Goal: Task Accomplishment & Management: Manage account settings

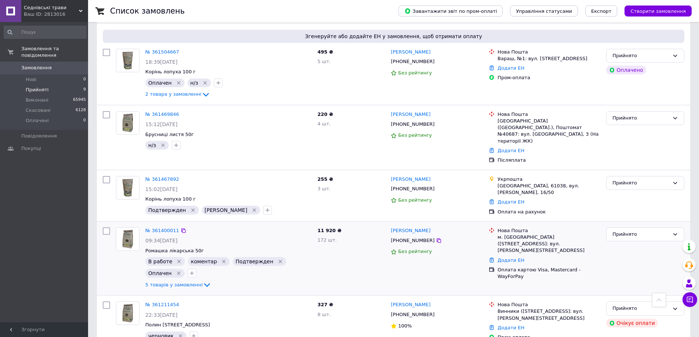
scroll to position [257, 0]
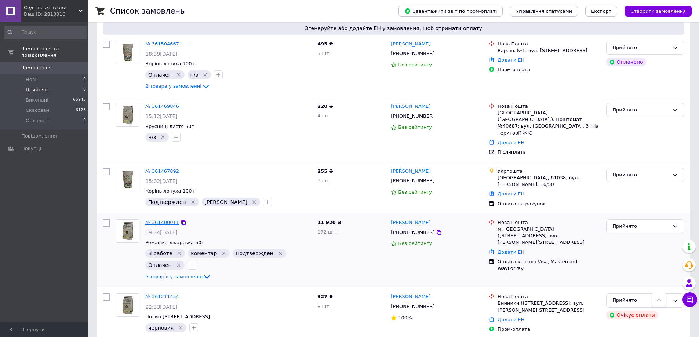
click at [164, 220] on link "№ 361400011" at bounding box center [162, 223] width 34 height 6
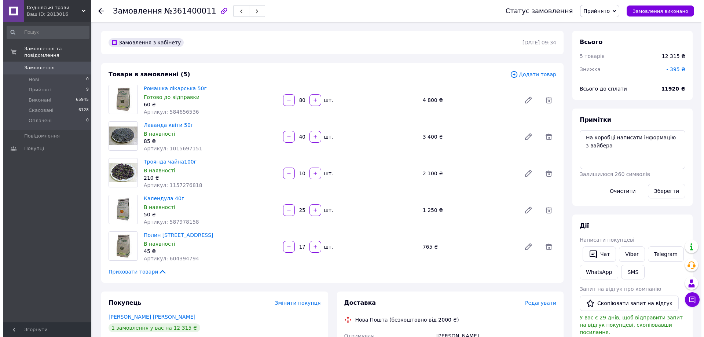
scroll to position [649, 0]
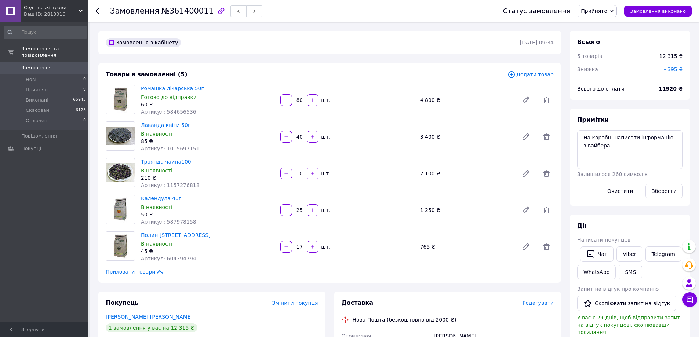
click at [545, 302] on span "Редагувати" at bounding box center [537, 303] width 31 height 6
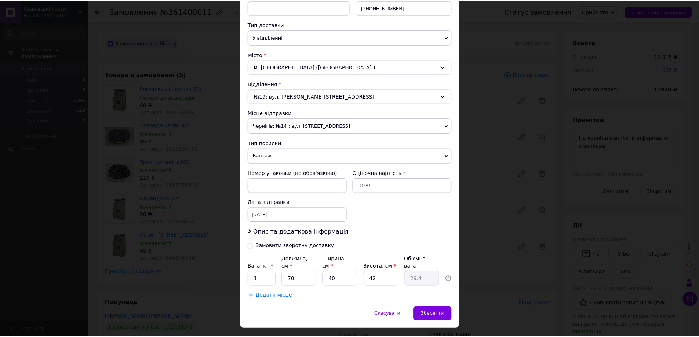
scroll to position [163, 0]
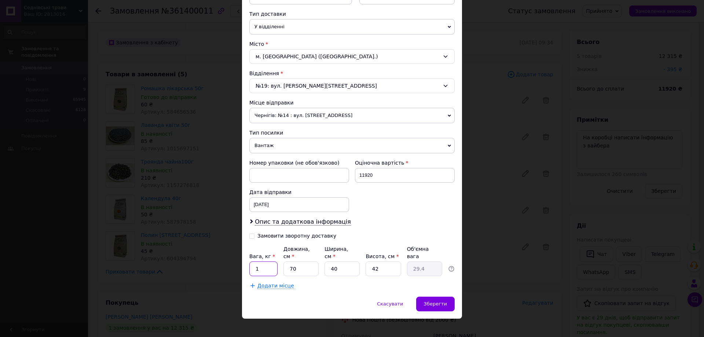
drag, startPoint x: 267, startPoint y: 263, endPoint x: 253, endPoint y: 263, distance: 13.9
click at [253, 263] on input "1" at bounding box center [263, 269] width 28 height 15
click at [437, 301] on span "Зберегти" at bounding box center [435, 304] width 23 height 6
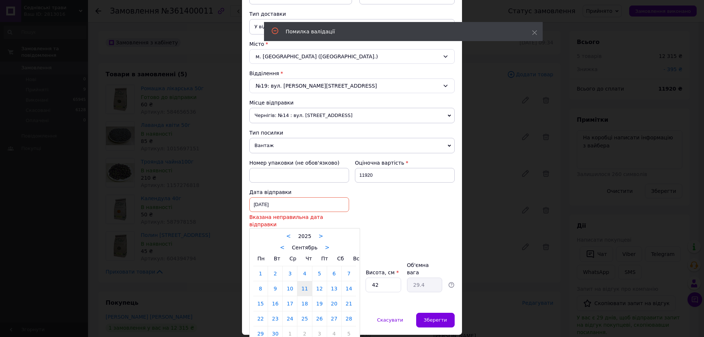
click at [277, 205] on div "11.09.2025 < 2025 > < Сентябрь > Пн Вт Ср Чт Пт Сб Вс 1 2 3 4 5 6 7 8 9 10 11 1…" at bounding box center [299, 204] width 100 height 15
click at [316, 282] on link "12" at bounding box center [320, 288] width 14 height 15
type input "12.09.2025"
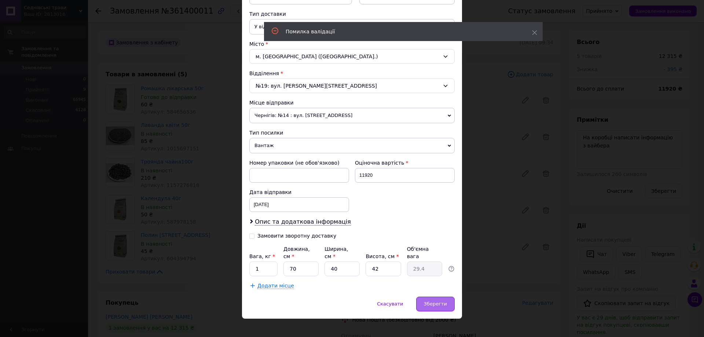
click at [431, 297] on div "Зберегти" at bounding box center [435, 304] width 39 height 15
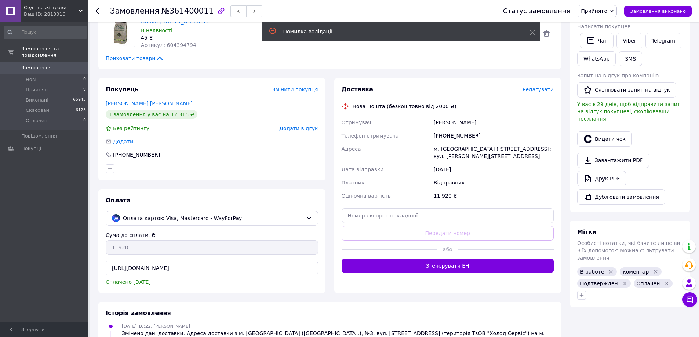
scroll to position [220, 0]
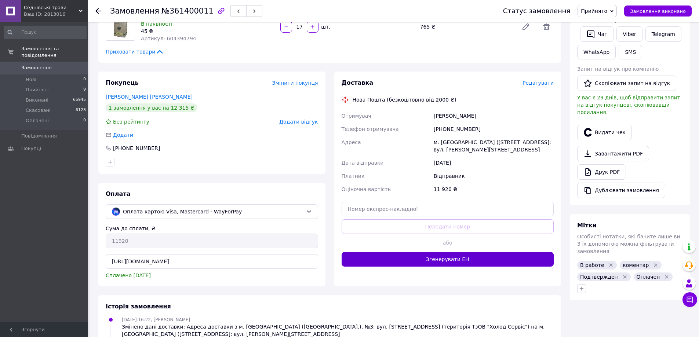
click at [462, 256] on button "Згенерувати ЕН" at bounding box center [447, 259] width 212 height 15
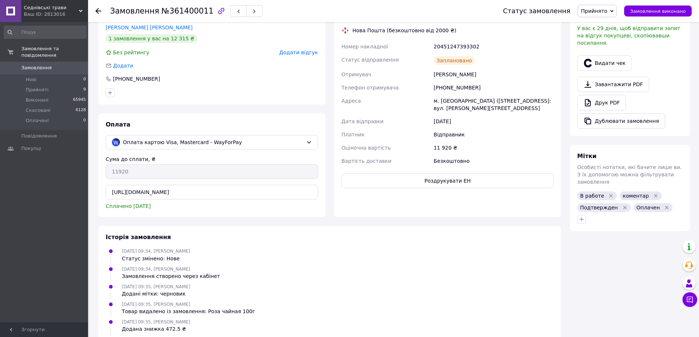
scroll to position [289, 0]
click at [610, 56] on button "Видати чек" at bounding box center [604, 63] width 55 height 15
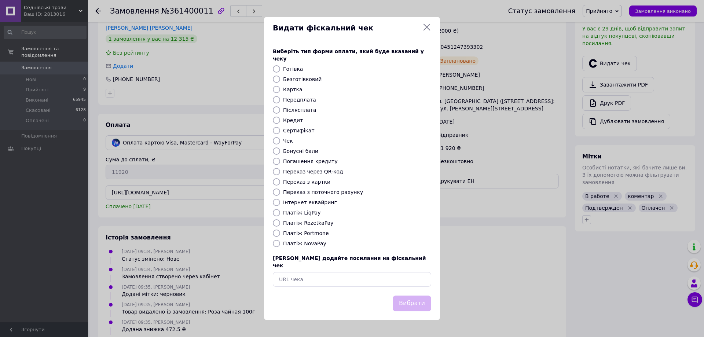
click at [311, 204] on label "Інтернет еквайринг" at bounding box center [310, 203] width 54 height 6
click at [280, 204] on input "Інтернет еквайринг" at bounding box center [276, 202] width 7 height 7
radio input "true"
click at [412, 296] on button "Вибрати" at bounding box center [412, 304] width 39 height 16
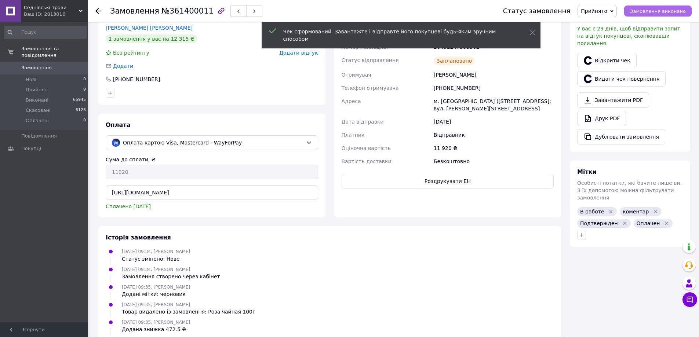
click at [652, 13] on span "Замовлення виконано" at bounding box center [658, 11] width 56 height 6
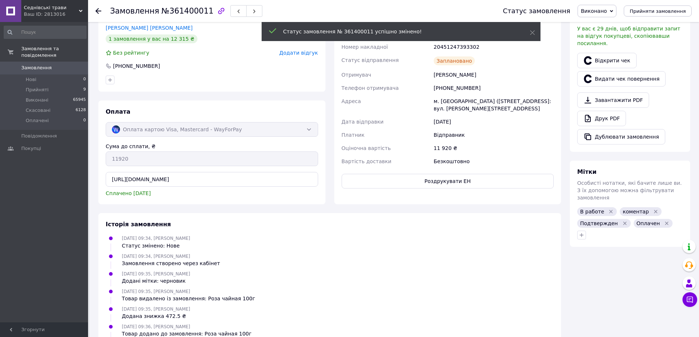
scroll to position [719, 0]
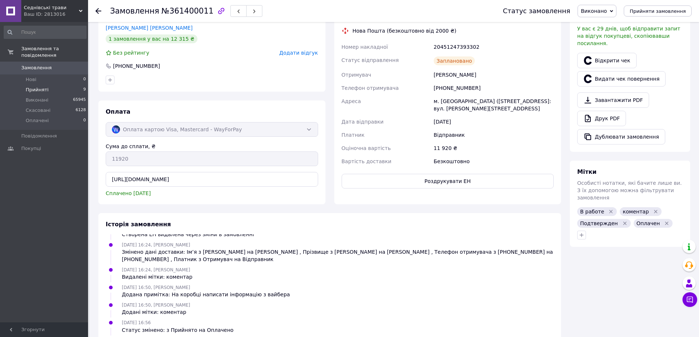
click at [29, 87] on span "Прийняті" at bounding box center [37, 90] width 23 height 7
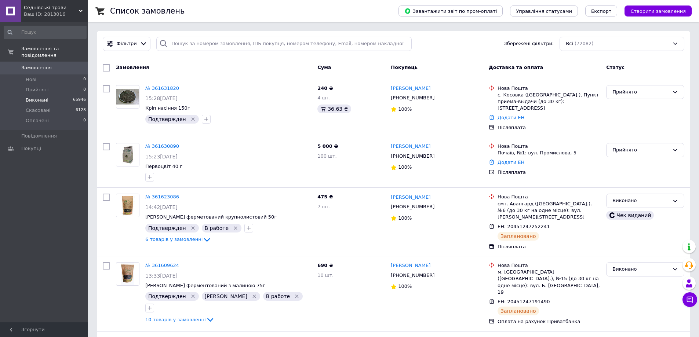
click at [39, 97] on span "Виконані" at bounding box center [37, 100] width 23 height 7
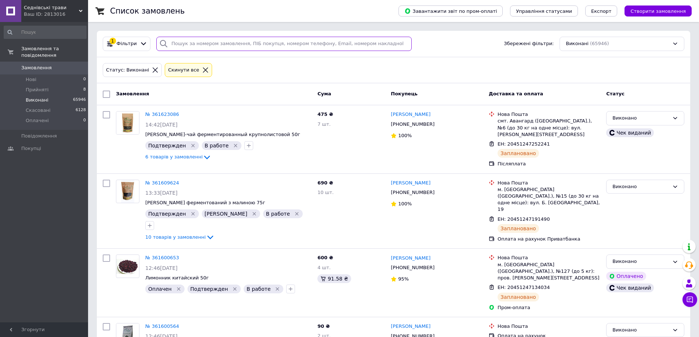
click at [205, 45] on input "search" at bounding box center [283, 44] width 255 height 14
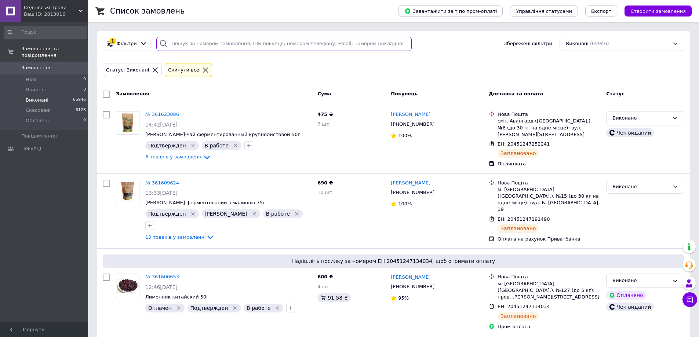
paste input "0679638988"
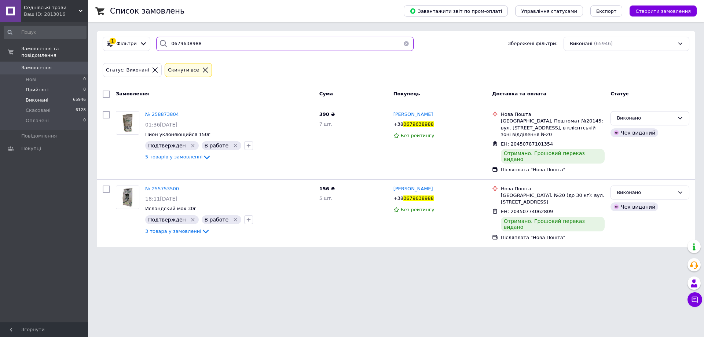
type input "0679638988"
click at [43, 87] on span "Прийняті" at bounding box center [37, 90] width 23 height 7
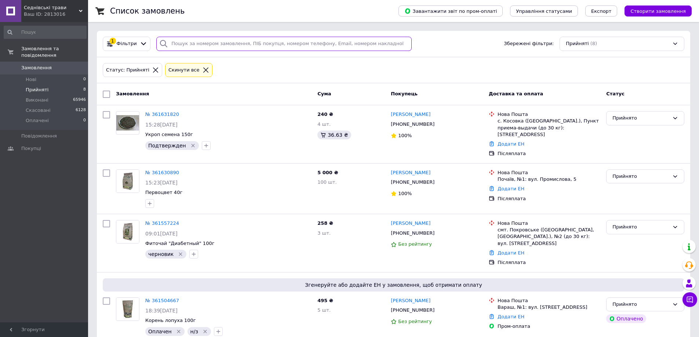
click at [234, 45] on input "search" at bounding box center [283, 44] width 255 height 14
paste input "0679638988"
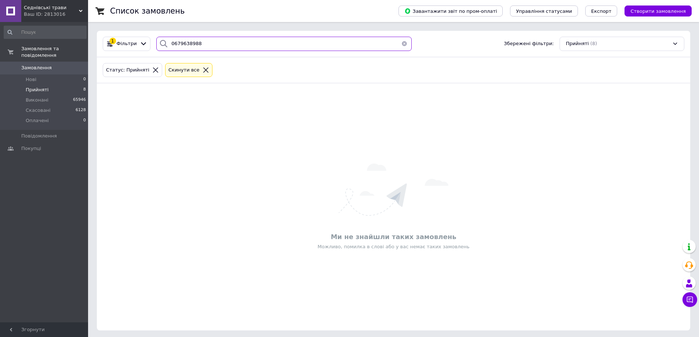
type input "0679638988"
